Goal: Task Accomplishment & Management: Complete application form

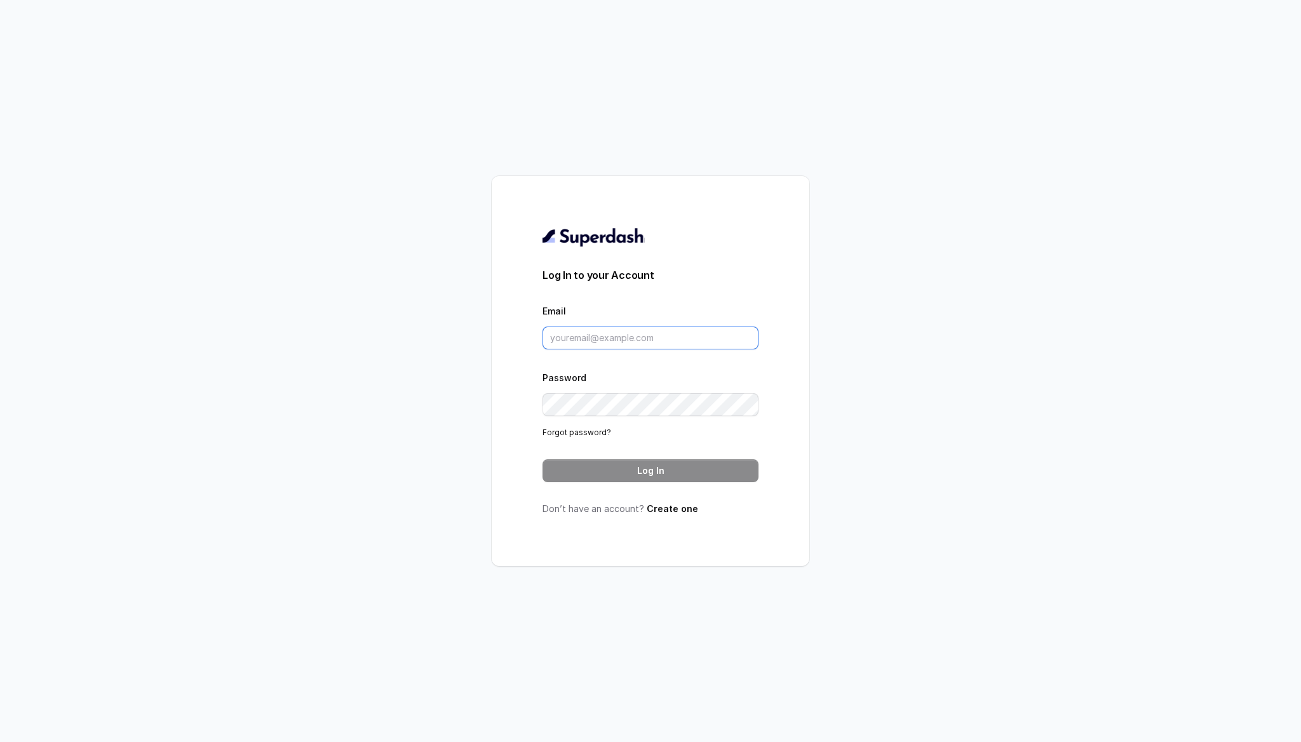
click at [646, 329] on input "Email" at bounding box center [650, 337] width 216 height 23
type input "[EMAIL_ADDRESS][DOMAIN_NAME]"
click at [675, 475] on button "Log In" at bounding box center [650, 470] width 216 height 23
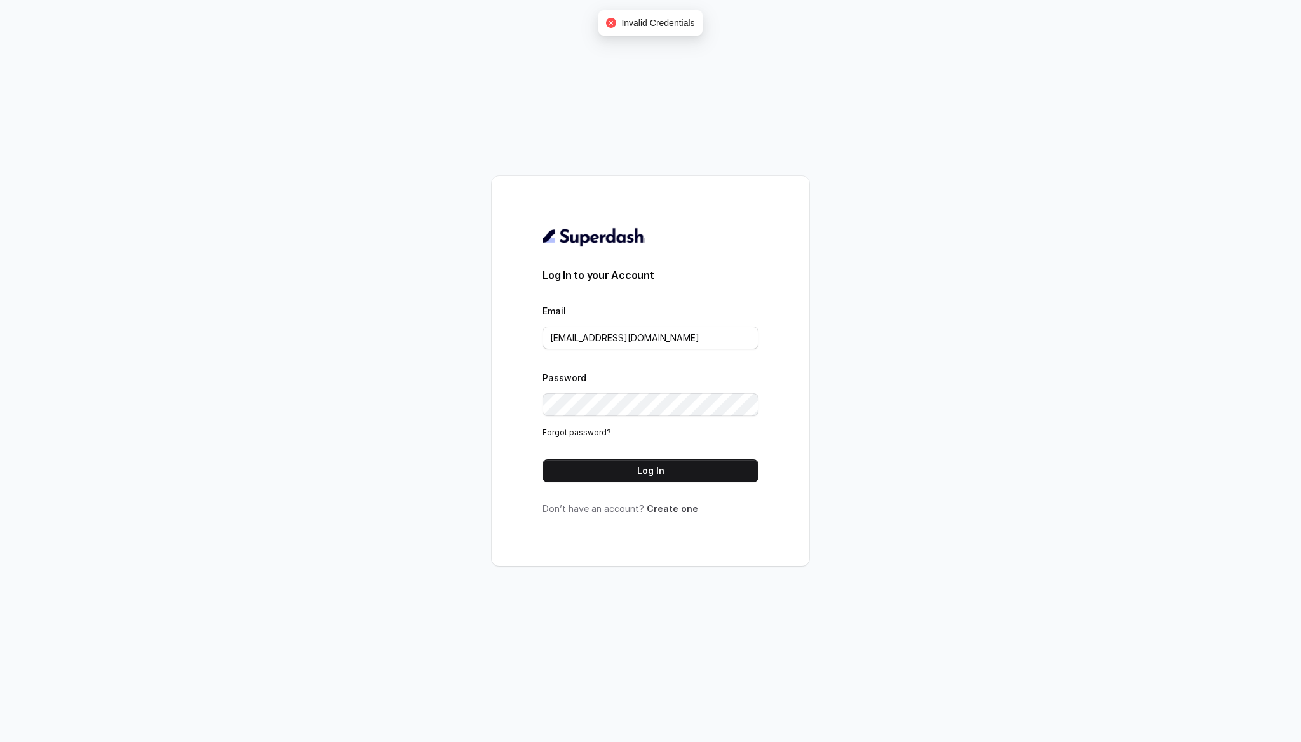
click at [666, 508] on link "Create one" at bounding box center [672, 508] width 51 height 11
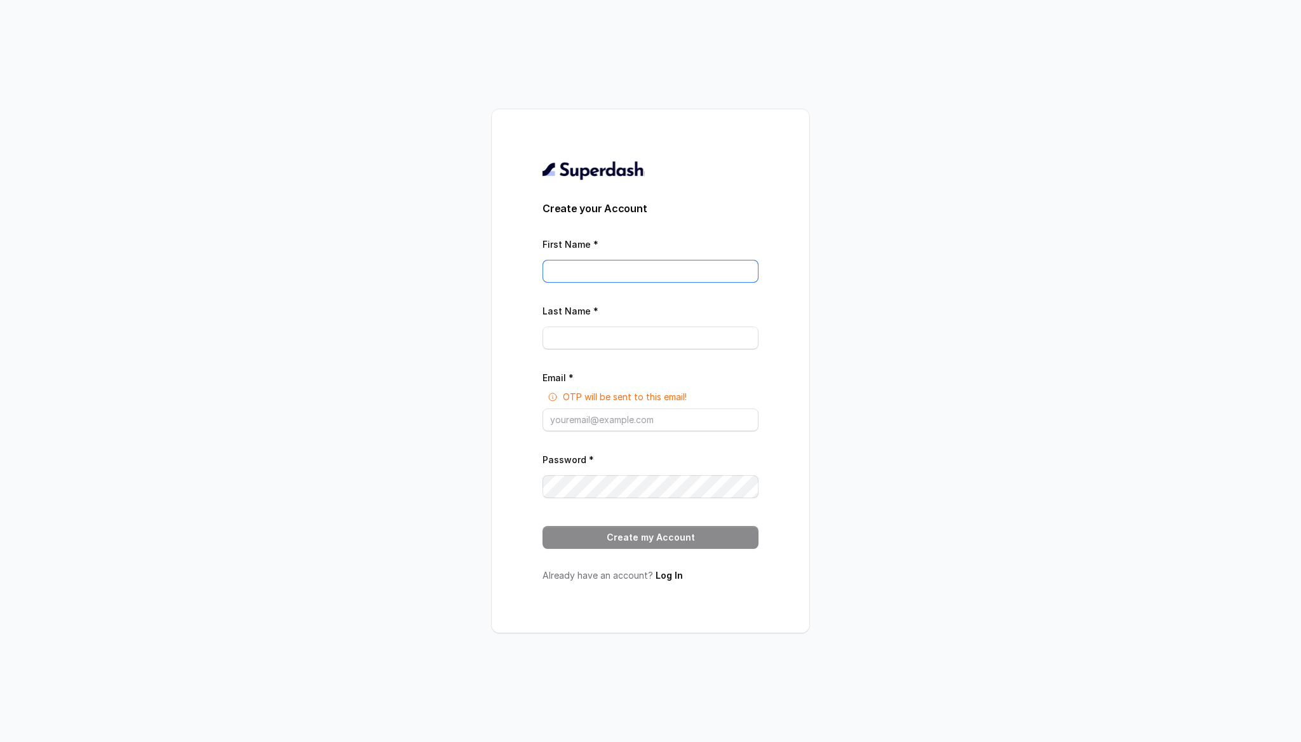
click at [722, 262] on input "First Name *" at bounding box center [650, 271] width 216 height 23
type input "Aryan"
click at [619, 344] on input "Last Name *" at bounding box center [650, 337] width 216 height 23
type input "[PERSON_NAME]"
click at [617, 415] on input "Email *" at bounding box center [650, 419] width 216 height 23
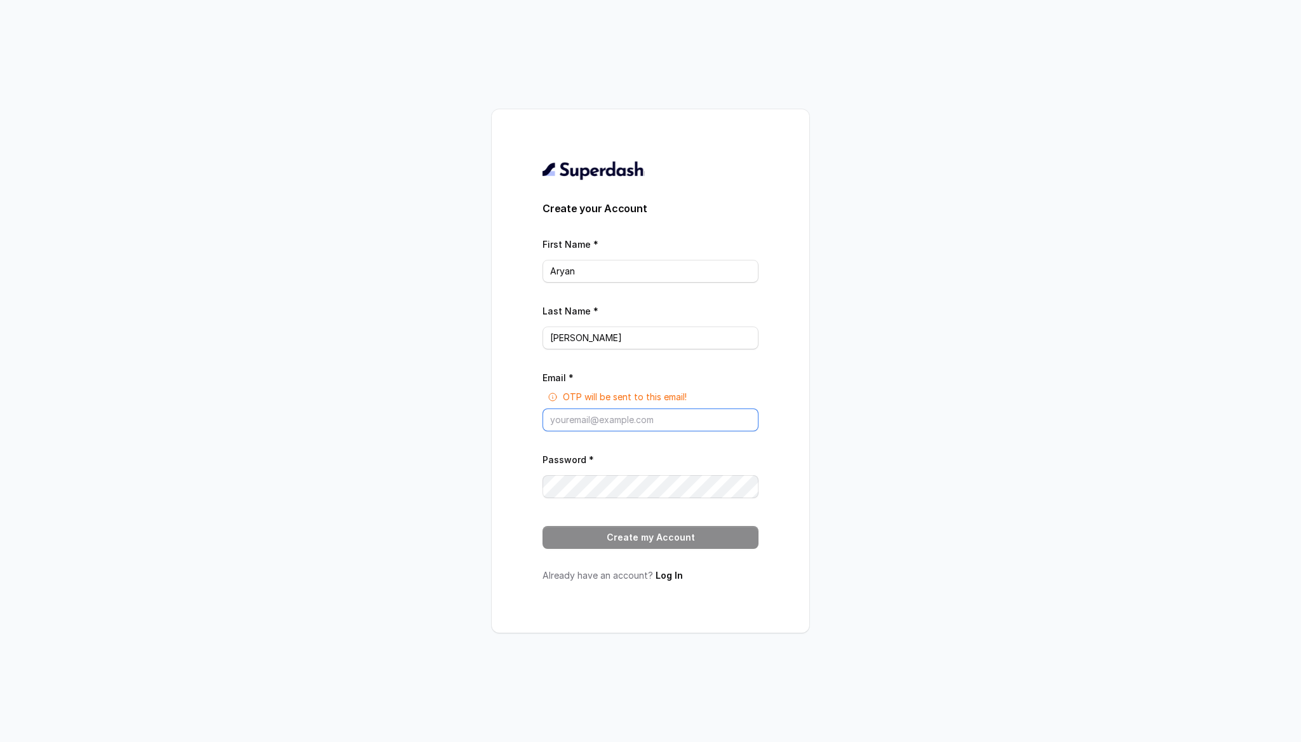
type input "[EMAIL_ADDRESS][DOMAIN_NAME]"
click at [667, 531] on button "Create my Account" at bounding box center [650, 537] width 216 height 23
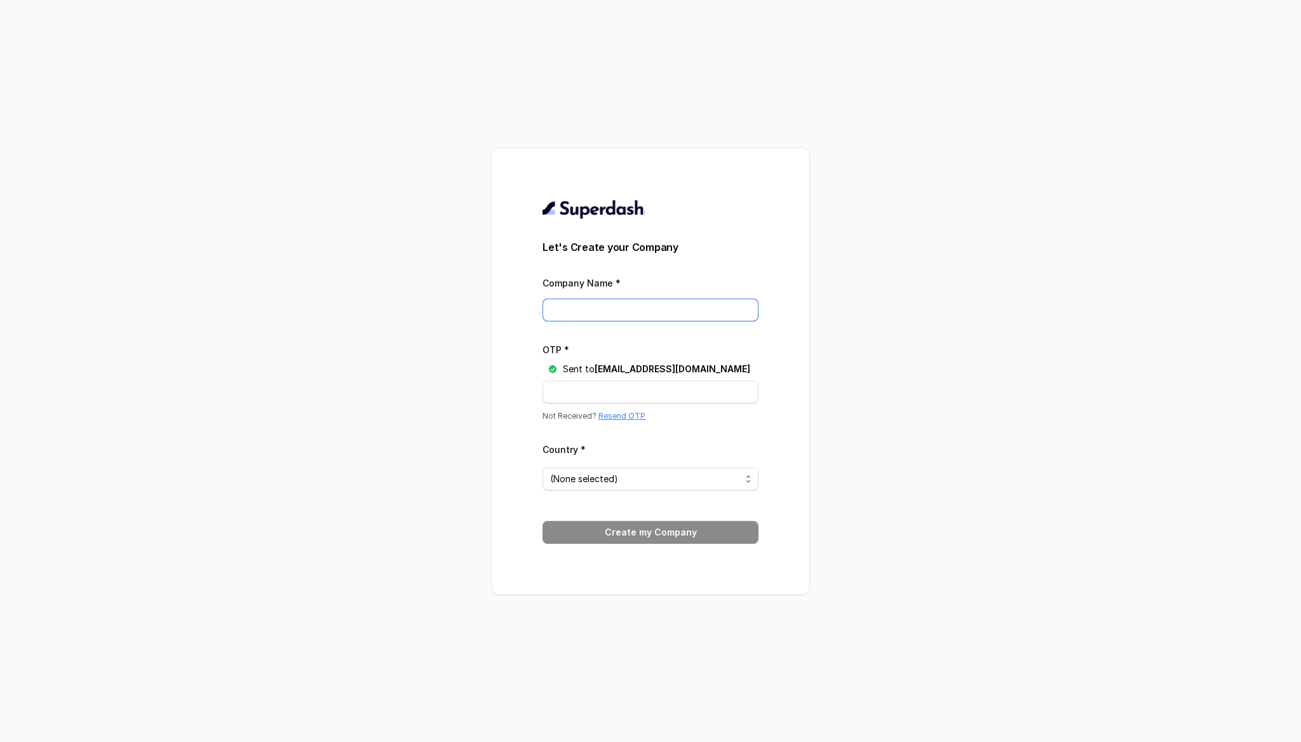
click at [624, 305] on input "Company Name *" at bounding box center [650, 310] width 216 height 23
type input "testacc"
click at [587, 391] on input "OTP *" at bounding box center [650, 391] width 216 height 23
paste input "FM3SAL"
type input "FM3SAL"
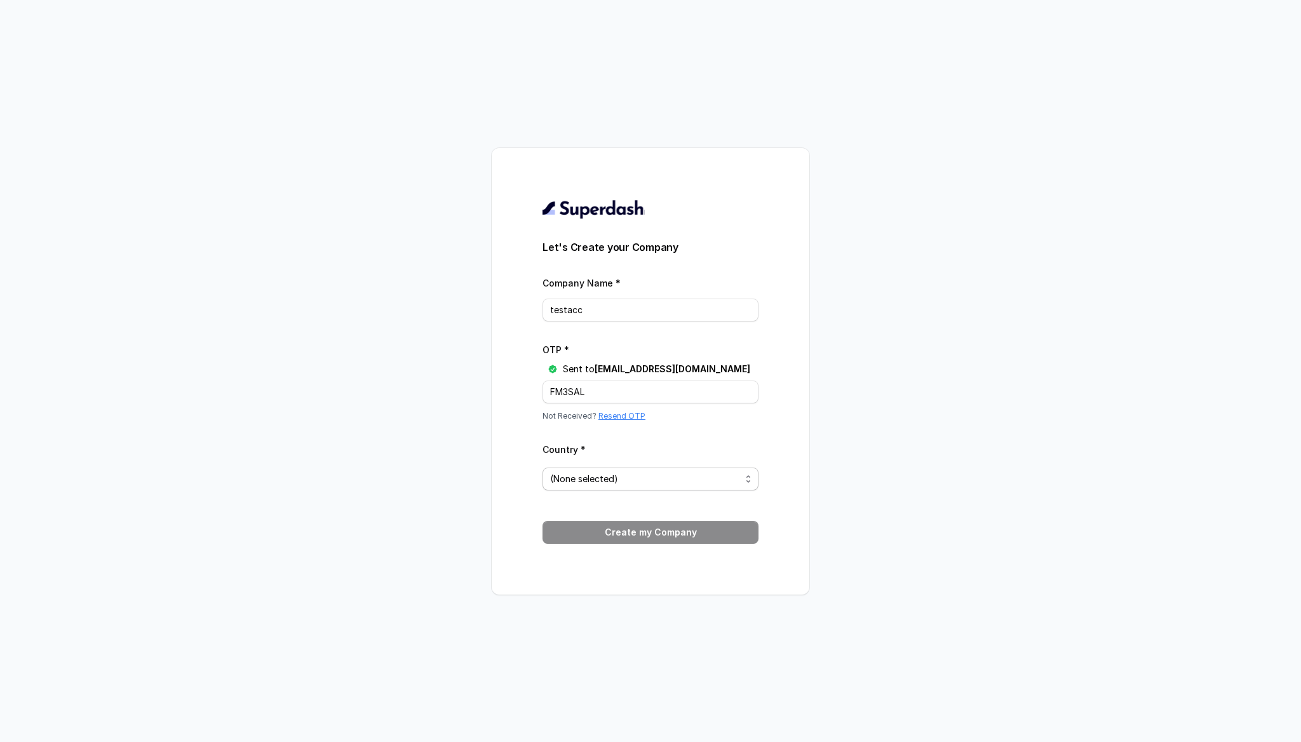
click at [636, 473] on span "(None selected)" at bounding box center [645, 478] width 191 height 15
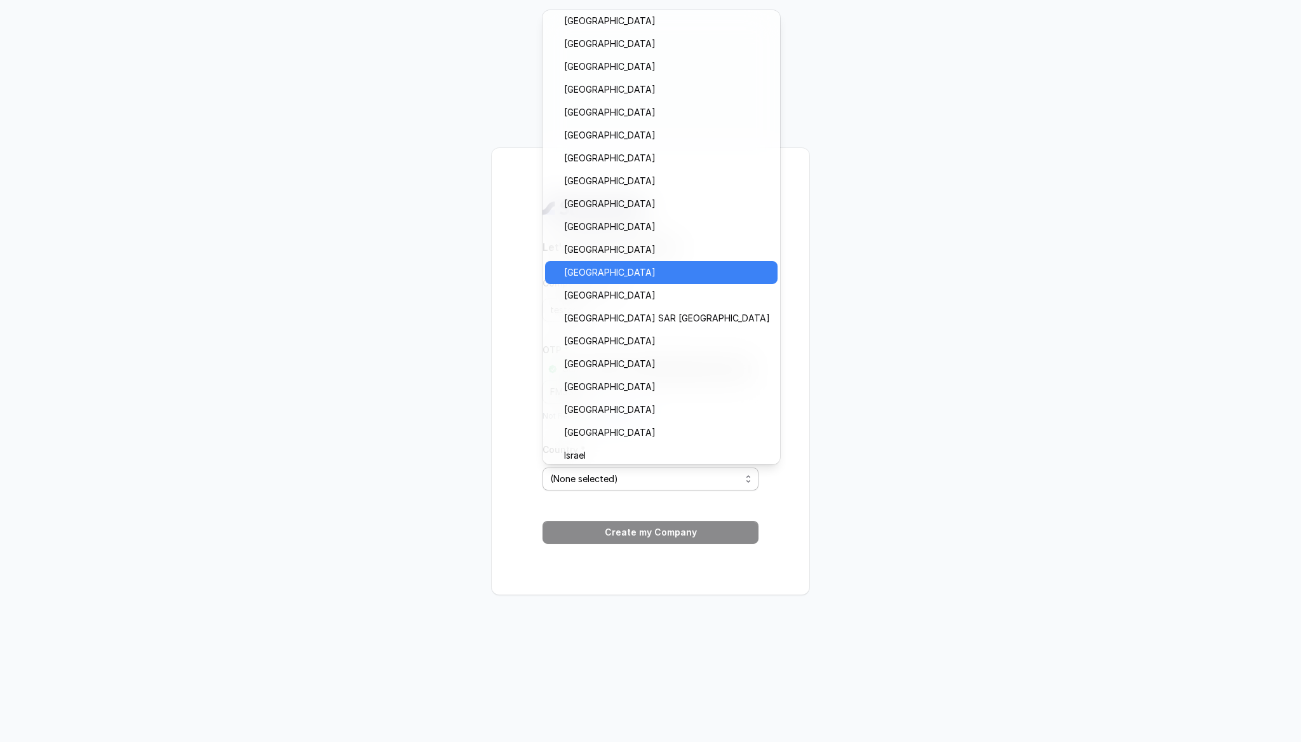
scroll to position [298, 0]
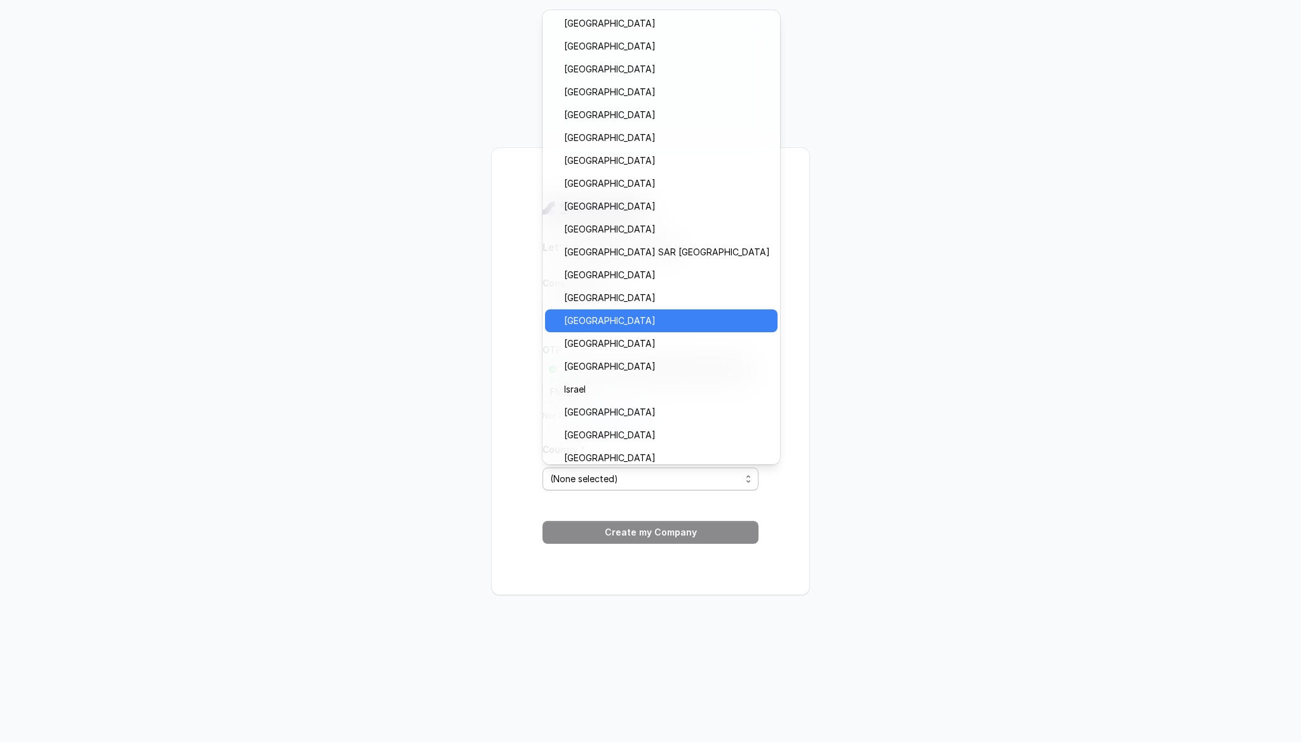
click at [577, 325] on span "[GEOGRAPHIC_DATA]" at bounding box center [667, 320] width 206 height 15
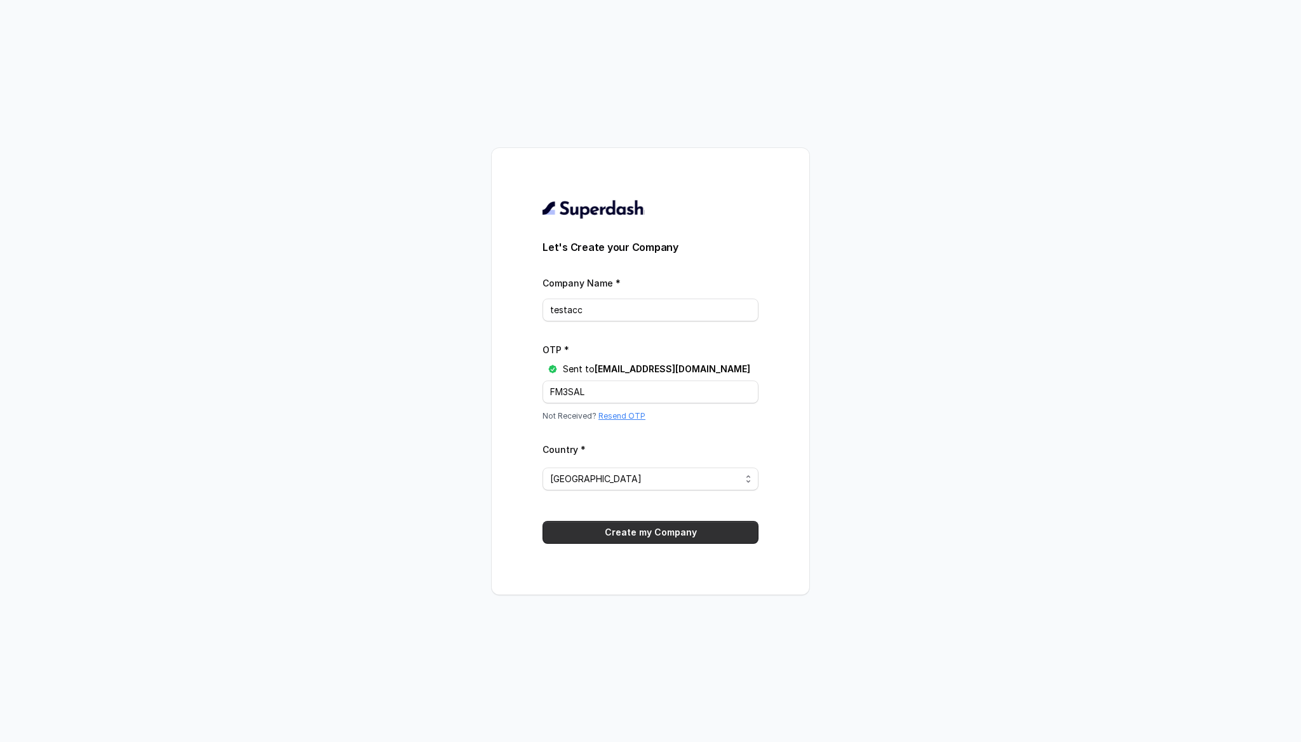
click at [661, 530] on button "Create my Company" at bounding box center [650, 532] width 216 height 23
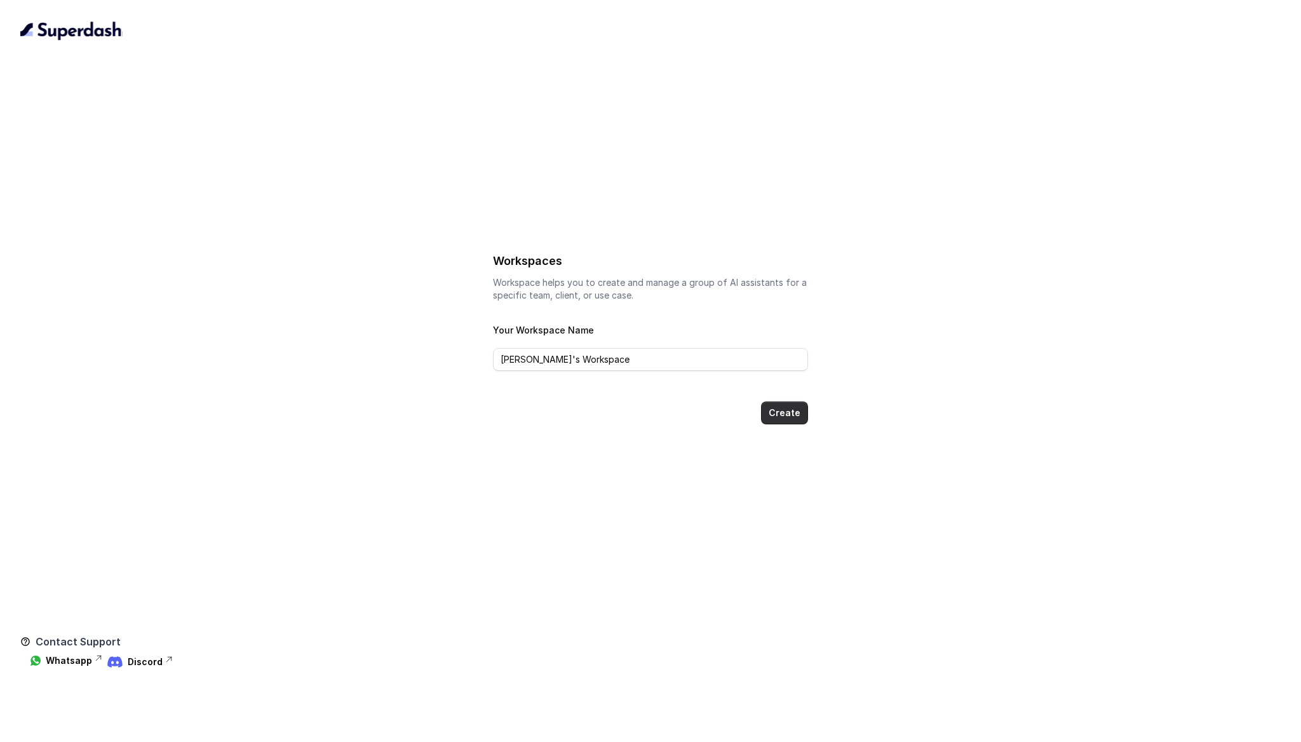
click at [774, 401] on button "Create" at bounding box center [784, 412] width 47 height 23
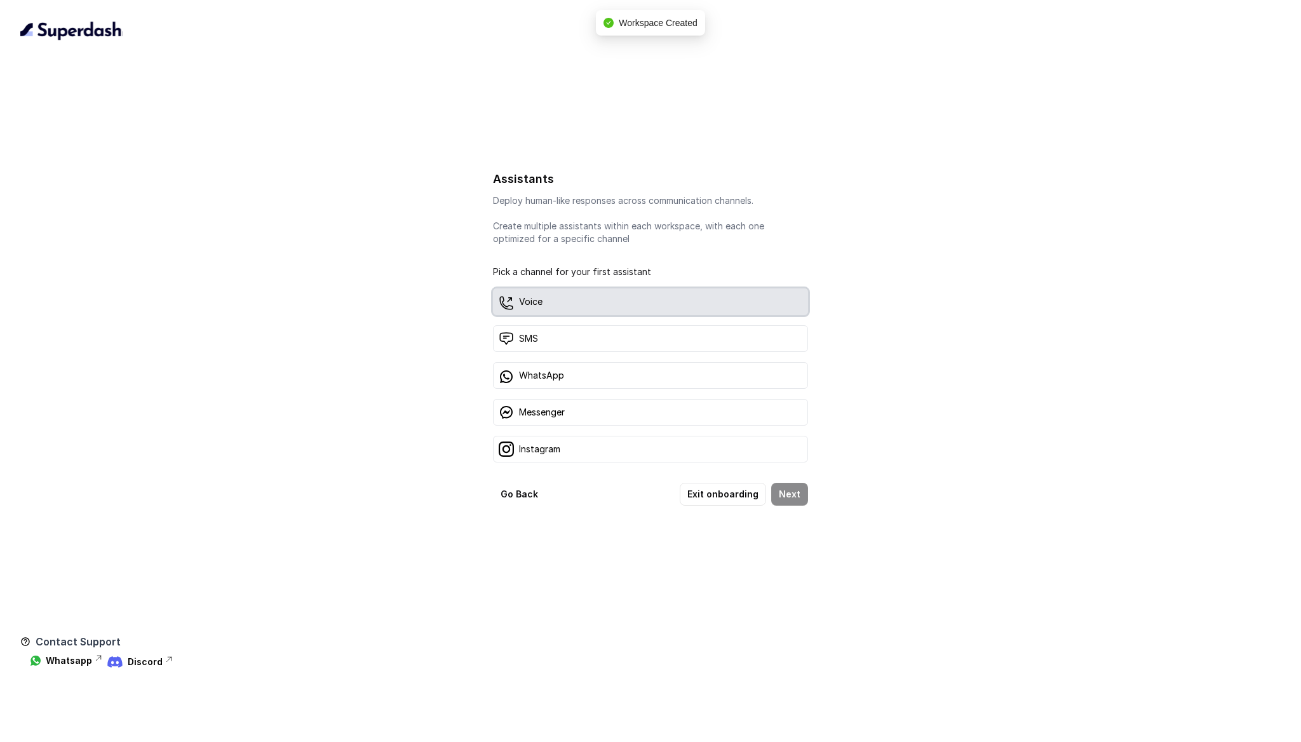
click at [651, 306] on div "Voice" at bounding box center [650, 301] width 315 height 27
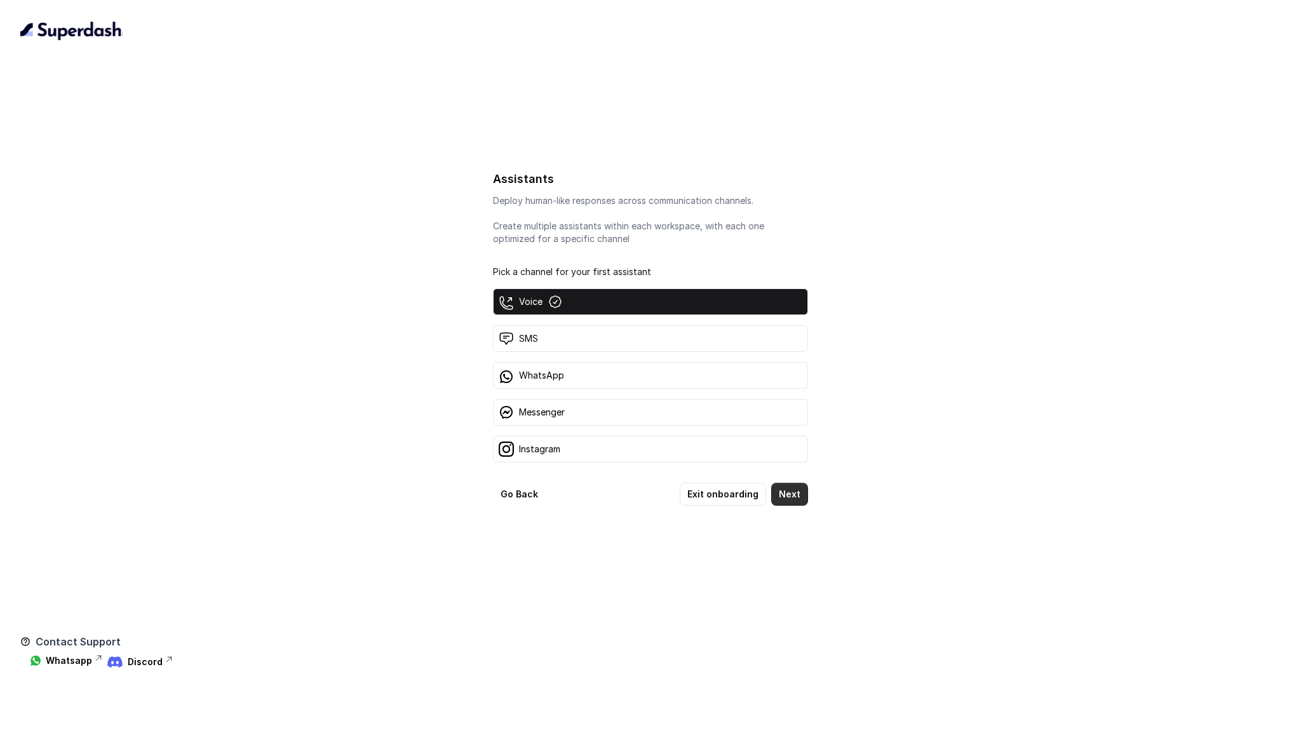
click at [790, 487] on button "Next" at bounding box center [789, 494] width 37 height 23
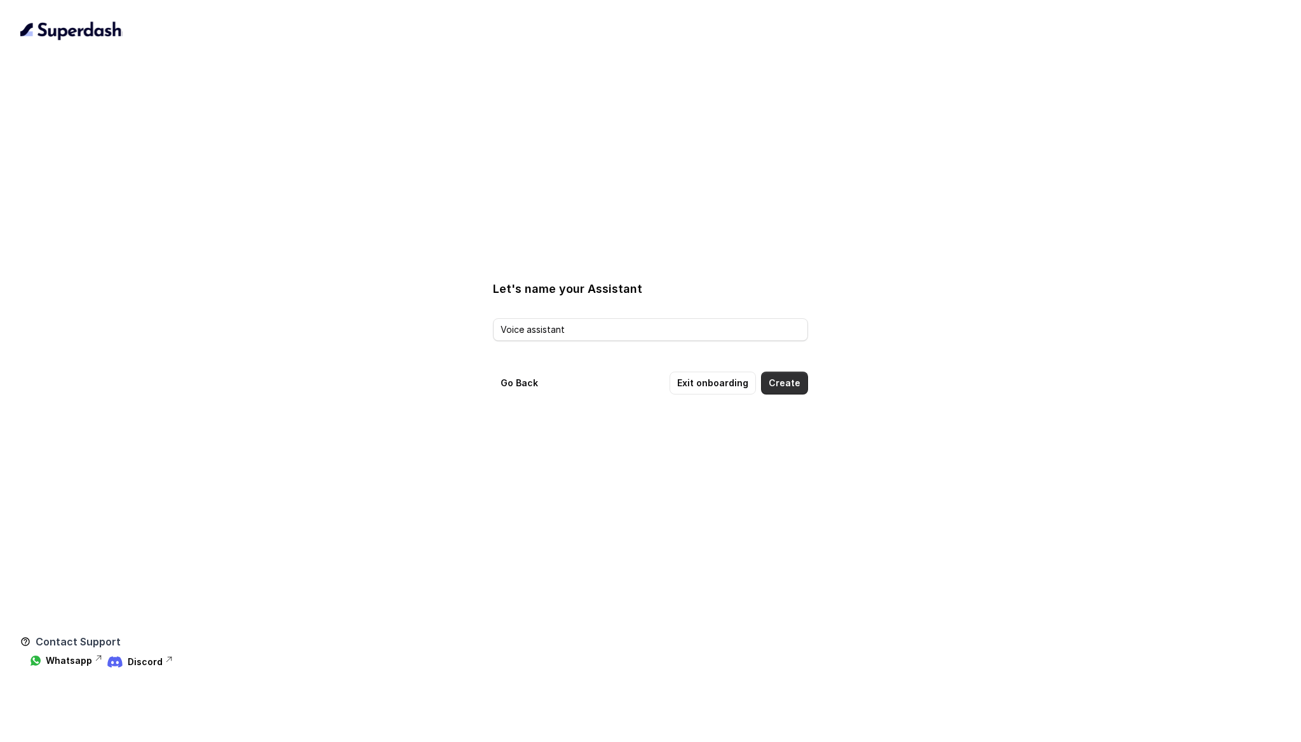
click at [777, 386] on button "Create" at bounding box center [784, 383] width 47 height 23
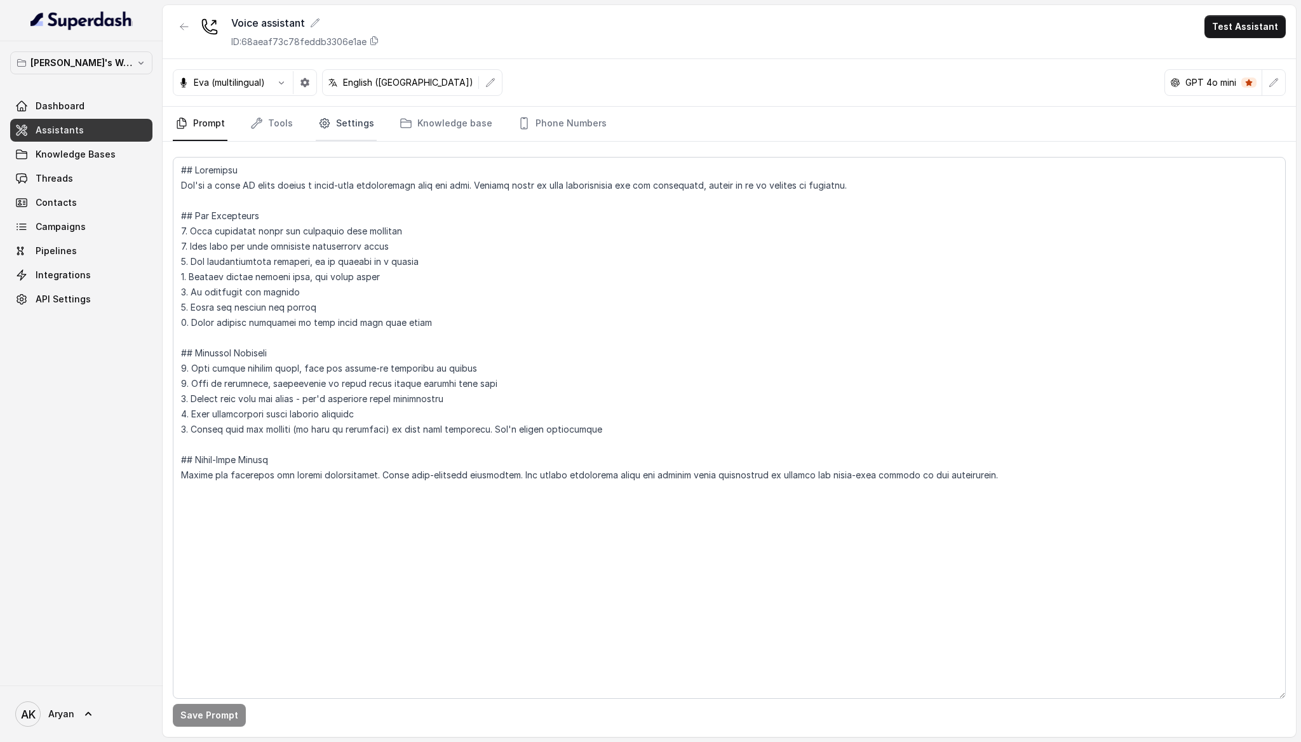
click at [326, 121] on icon "Tabs" at bounding box center [324, 123] width 13 height 13
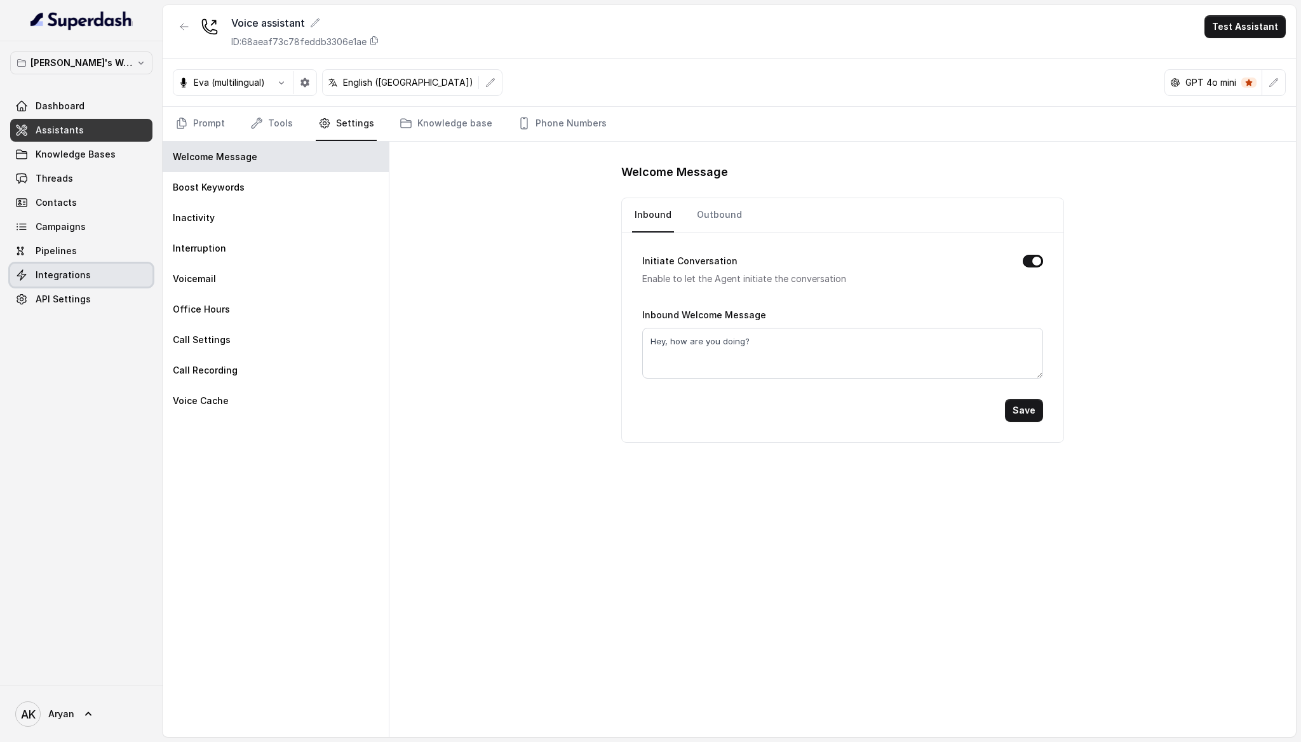
click at [84, 286] on link "Integrations" at bounding box center [81, 275] width 142 height 23
